Goal: Task Accomplishment & Management: Manage account settings

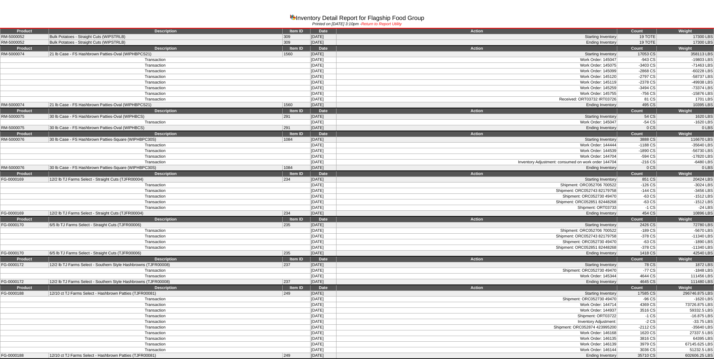
click at [398, 25] on link "Return to Report Utility" at bounding box center [381, 24] width 41 height 5
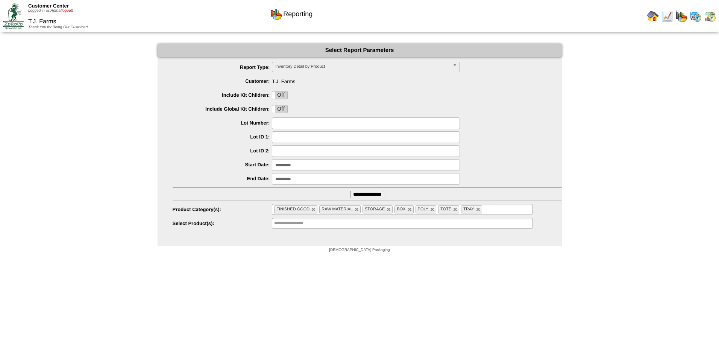
click at [68, 12] on link "(logout)" at bounding box center [67, 11] width 13 height 4
